Goal: Navigation & Orientation: Find specific page/section

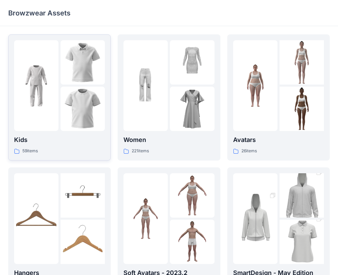
click at [100, 104] on img at bounding box center [82, 109] width 44 height 44
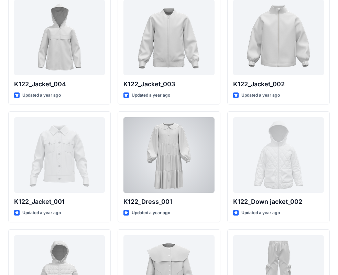
scroll to position [497, 0]
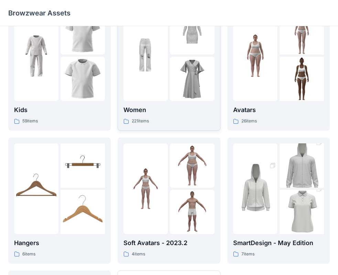
scroll to position [69, 0]
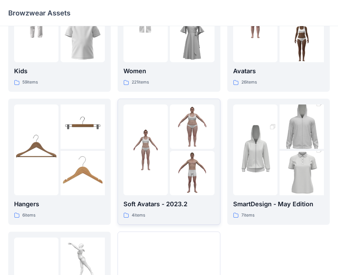
click at [163, 146] on img at bounding box center [145, 150] width 44 height 44
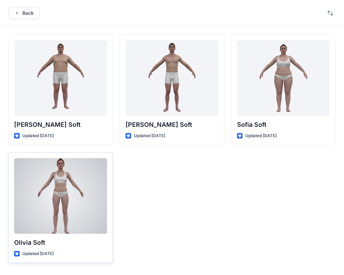
click at [69, 197] on div at bounding box center [60, 196] width 93 height 76
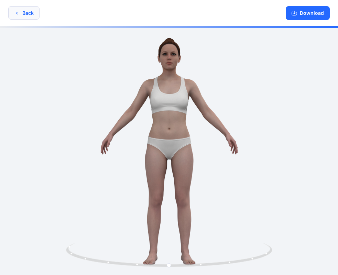
click at [25, 14] on button "Back" at bounding box center [23, 12] width 31 height 13
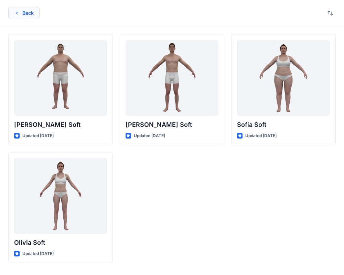
click at [22, 7] on button "Back" at bounding box center [23, 13] width 31 height 12
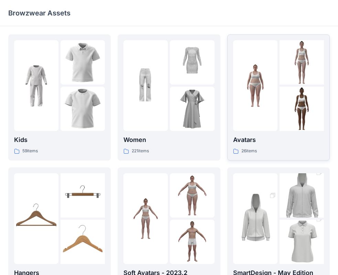
click at [251, 104] on img at bounding box center [255, 86] width 44 height 44
